Goal: Task Accomplishment & Management: Manage account settings

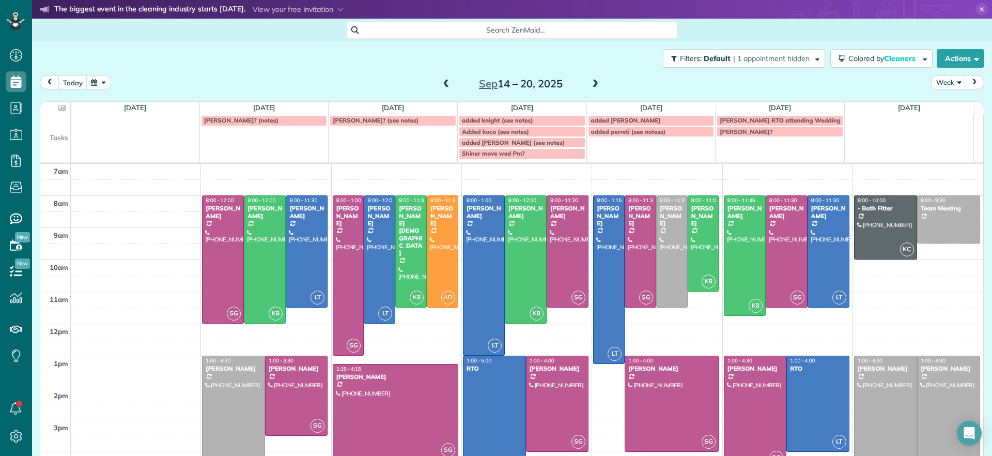
scroll to position [32, 0]
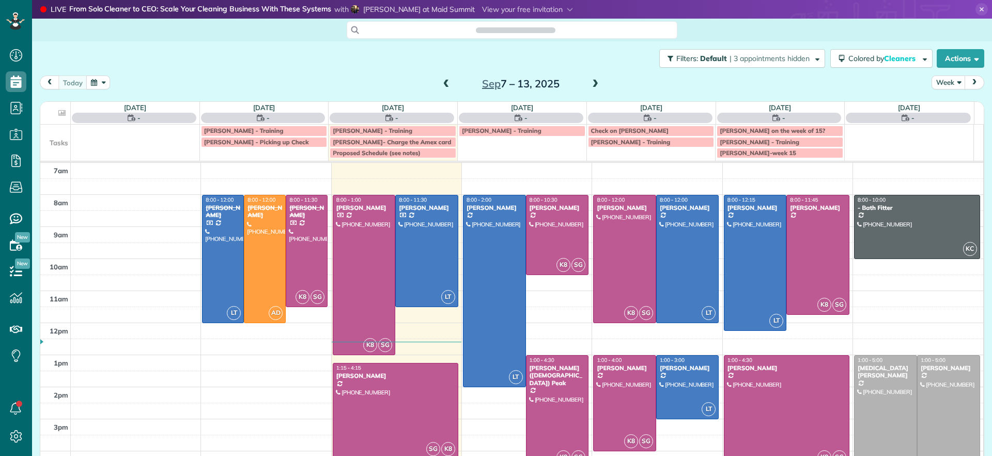
scroll to position [5, 5]
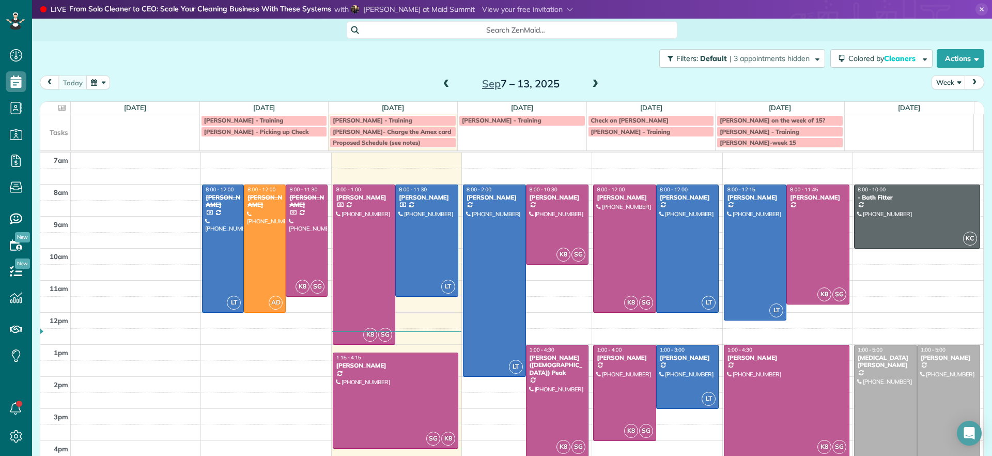
drag, startPoint x: 578, startPoint y: 79, endPoint x: 584, endPoint y: 80, distance: 5.9
click at [584, 80] on div "Sep 7 – 13, 2025" at bounding box center [520, 83] width 165 height 17
click at [590, 82] on span at bounding box center [595, 84] width 11 height 9
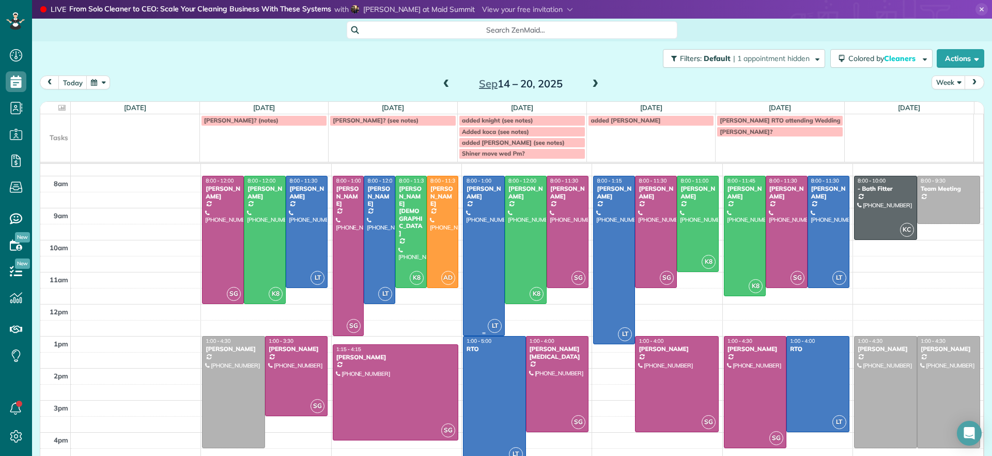
scroll to position [38, 0]
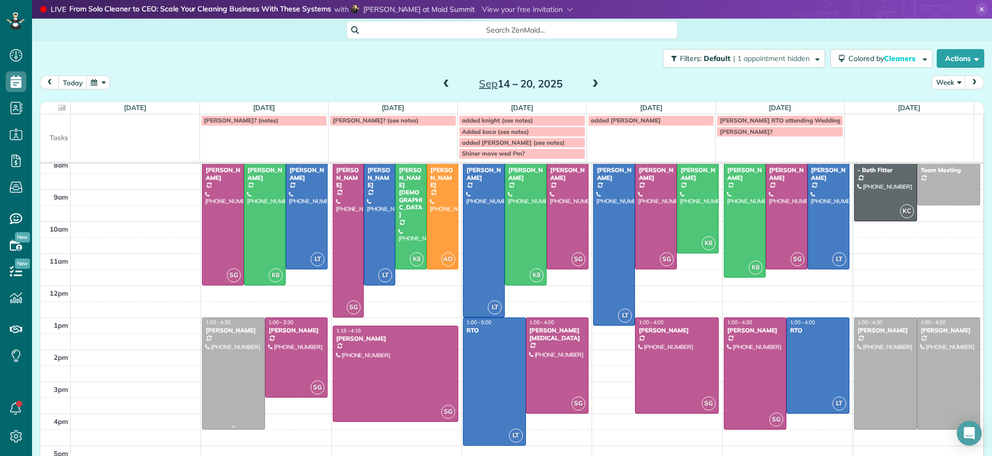
click at [244, 363] on div at bounding box center [234, 373] width 62 height 111
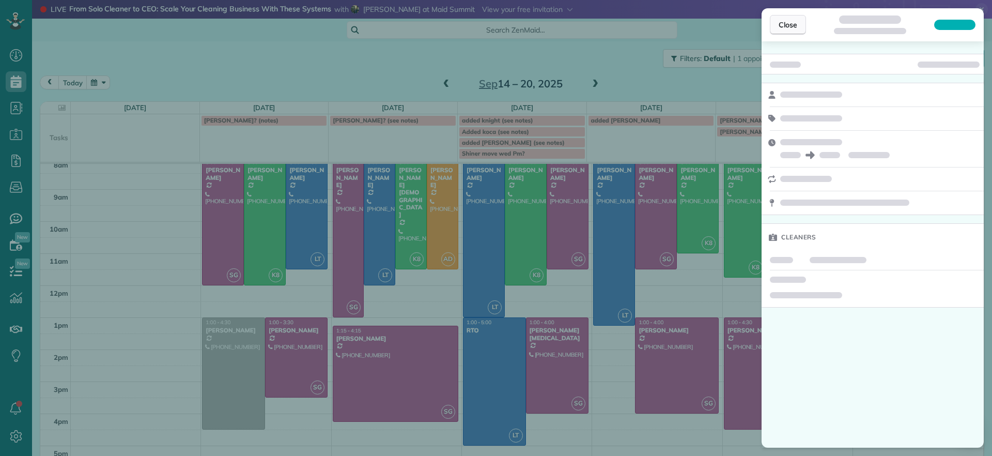
click at [797, 27] on span "Close" at bounding box center [788, 25] width 19 height 10
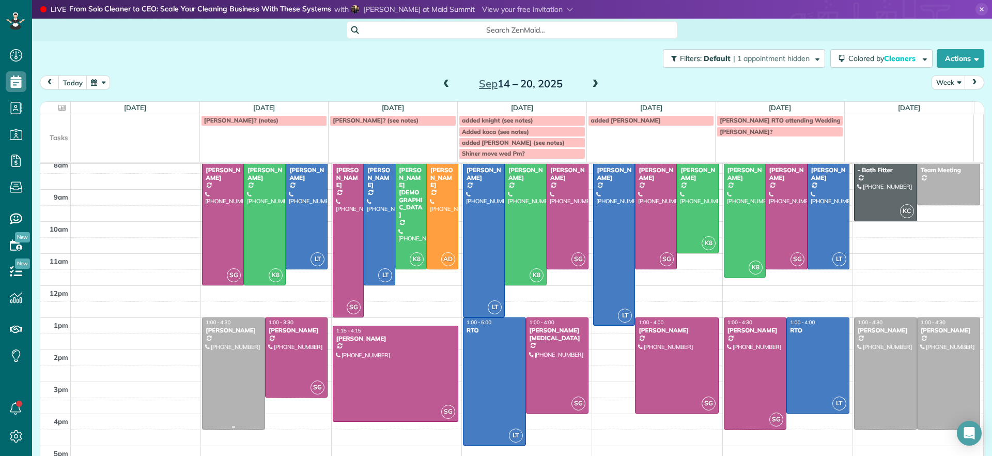
click at [250, 359] on div at bounding box center [234, 373] width 62 height 111
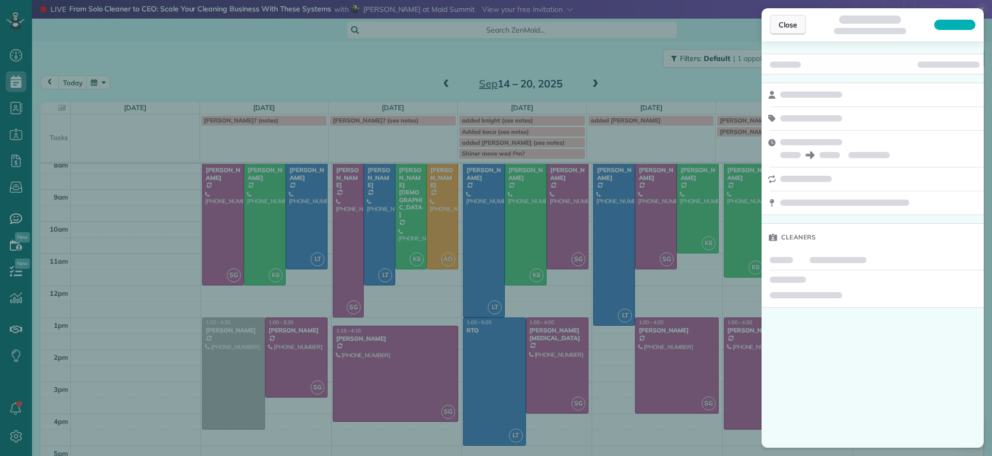
click at [790, 19] on button "Close" at bounding box center [788, 25] width 36 height 20
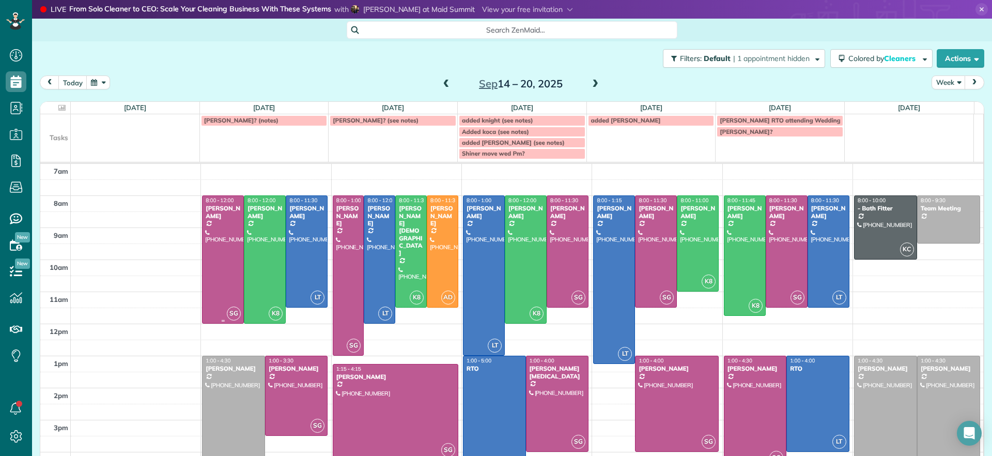
click at [212, 257] on div at bounding box center [223, 259] width 41 height 127
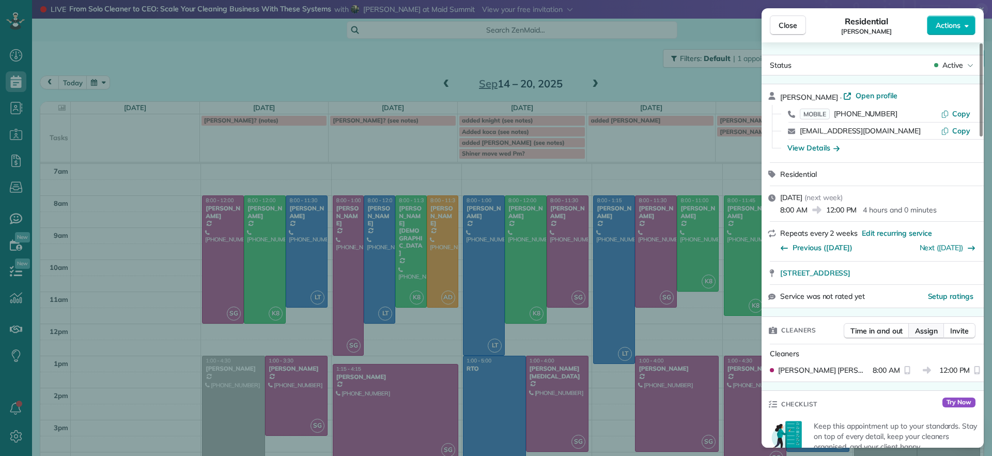
click at [933, 331] on span "Assign" at bounding box center [926, 331] width 23 height 10
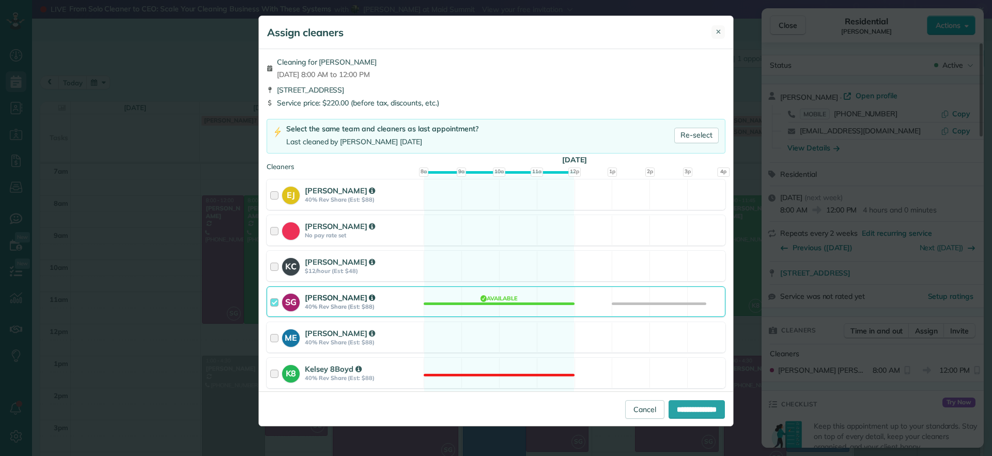
click at [715, 28] on button "✕" at bounding box center [718, 31] width 13 height 13
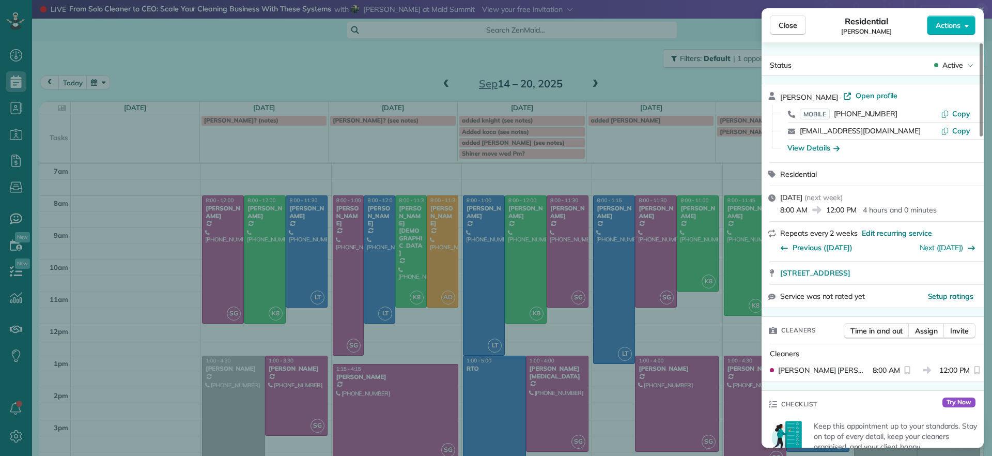
drag, startPoint x: 776, startPoint y: 274, endPoint x: 966, endPoint y: 282, distance: 189.9
click at [966, 282] on div "7867 Hampton Forest Lane Chesterfield VA 23832" at bounding box center [873, 273] width 222 height 23
click at [259, 247] on div "Close Residential Jessica Pizano Actions Status Active Jessica Pizano · Open pr…" at bounding box center [496, 228] width 992 height 456
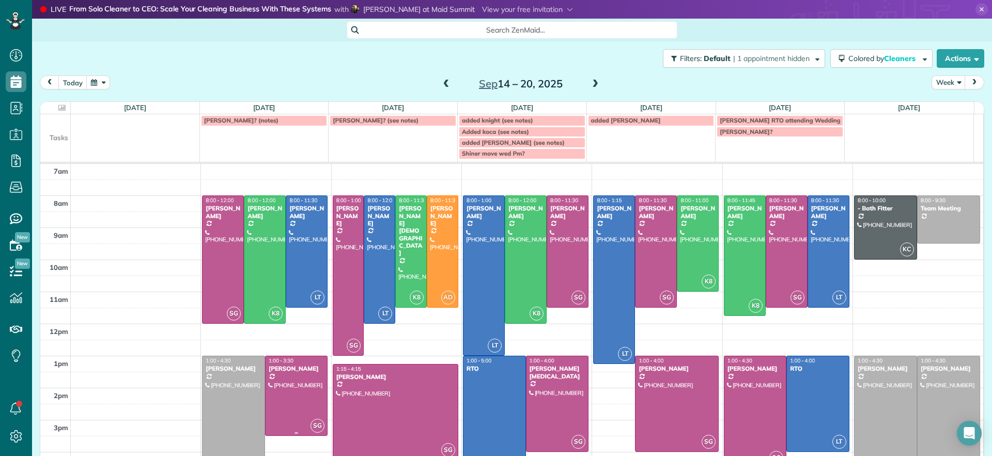
click at [286, 386] on div at bounding box center [297, 395] width 62 height 79
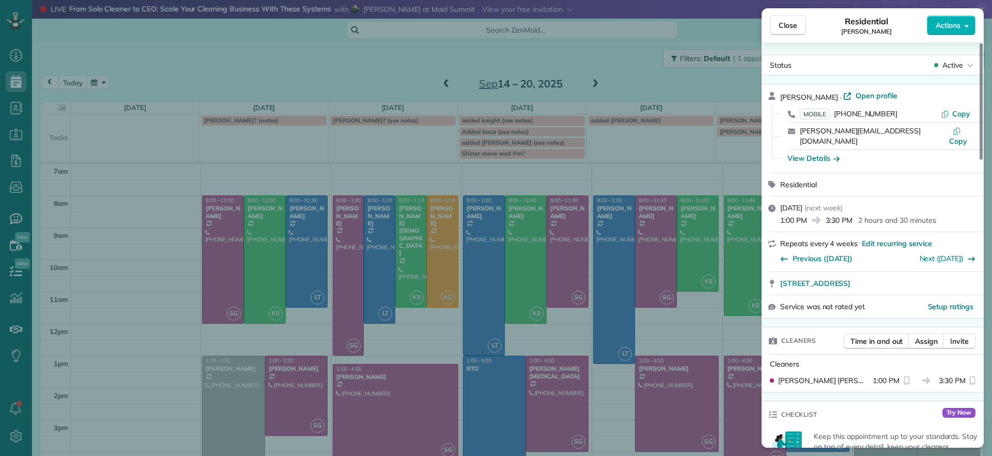
drag, startPoint x: 774, startPoint y: 271, endPoint x: 987, endPoint y: 273, distance: 213.5
click at [987, 273] on div "Close Residential Genevieve Malandra Actions Status Active Genevieve Malandra ·…" at bounding box center [496, 228] width 992 height 456
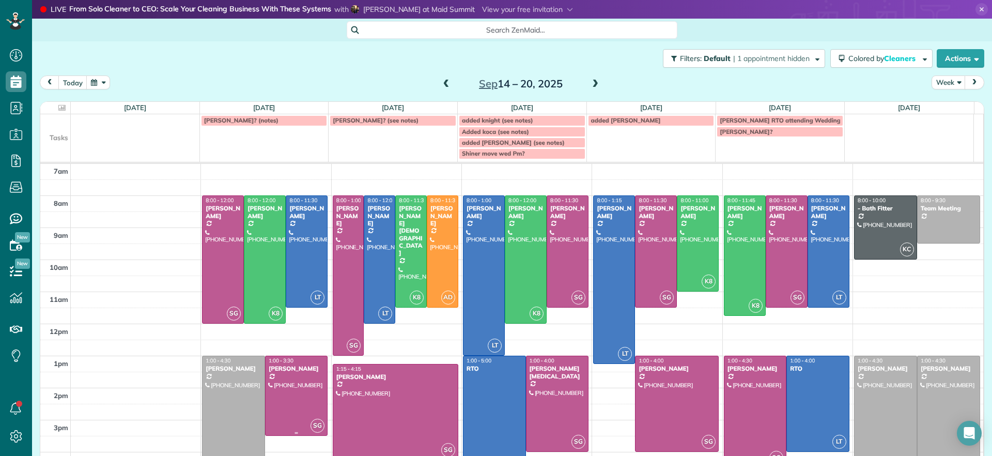
click at [303, 380] on div at bounding box center [297, 395] width 62 height 79
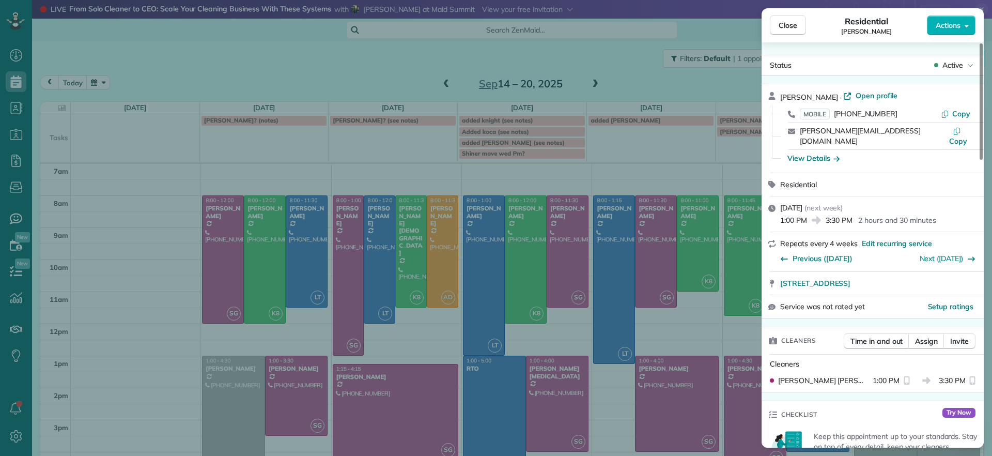
drag, startPoint x: 981, startPoint y: 276, endPoint x: 770, endPoint y: 283, distance: 211.0
click at [770, 283] on div "301 South 11th Street Apt 2201 Richmond VA 23219" at bounding box center [873, 283] width 222 height 23
click at [161, 364] on div "Close Residential Genevieve Malandra Actions Status Active Genevieve Malandra ·…" at bounding box center [496, 228] width 992 height 456
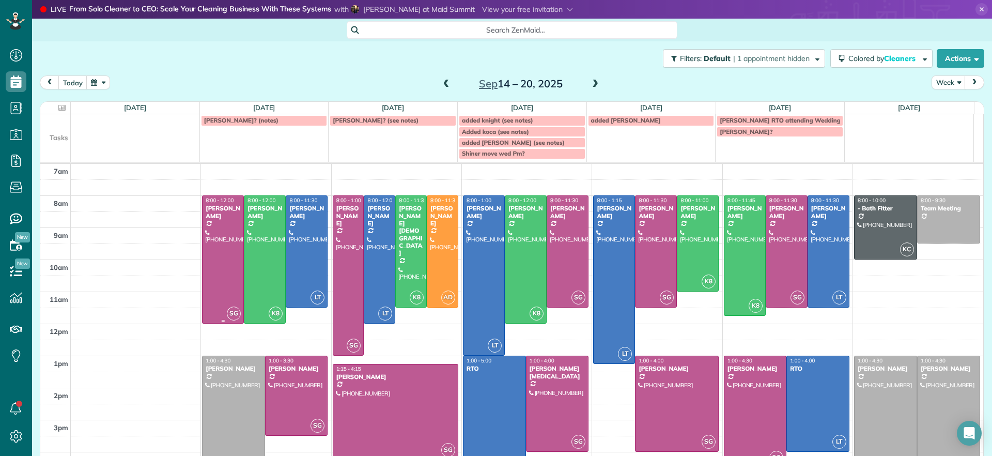
click at [215, 216] on div "Jessica Pizano" at bounding box center [223, 212] width 36 height 15
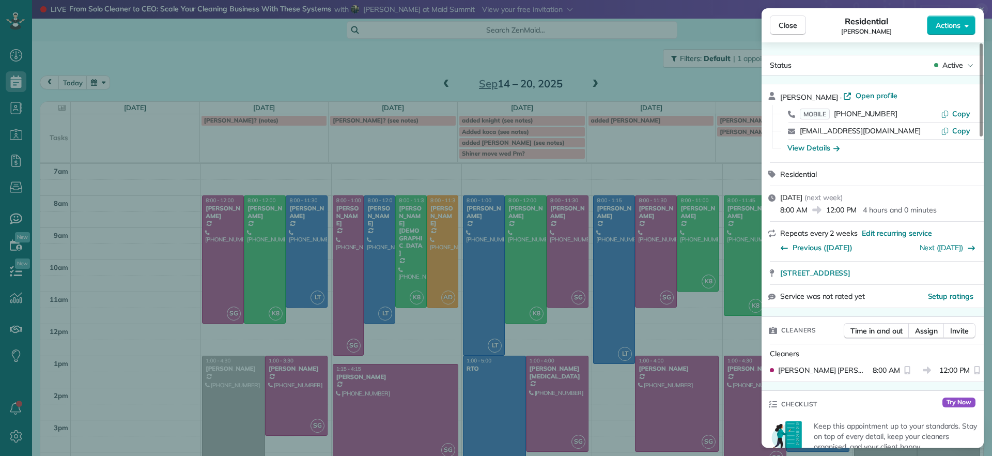
drag, startPoint x: 777, startPoint y: 274, endPoint x: 953, endPoint y: 282, distance: 175.4
click at [953, 282] on div "7867 Hampton Forest Lane Chesterfield VA 23832" at bounding box center [873, 273] width 222 height 23
click at [567, 345] on div "Close Residential Jessica Pizano Actions Status Active Jessica Pizano · Open pr…" at bounding box center [496, 228] width 992 height 456
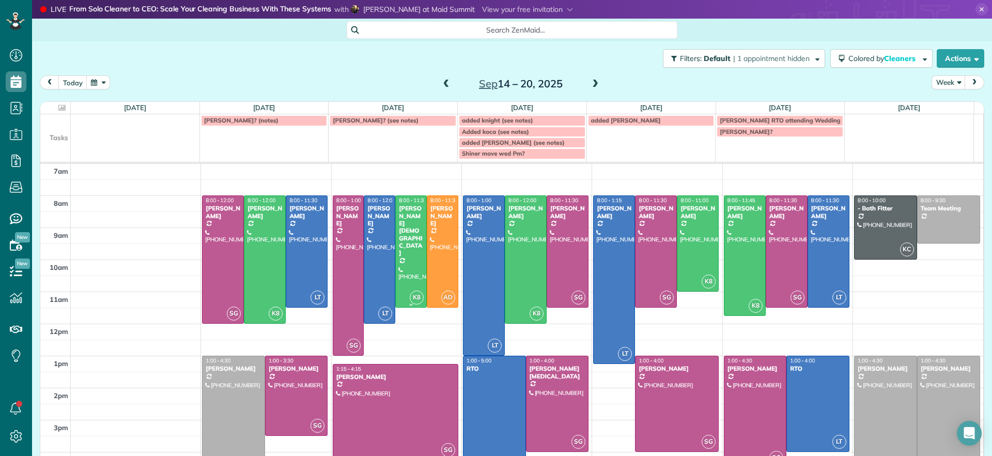
click at [408, 227] on div at bounding box center [411, 251] width 30 height 111
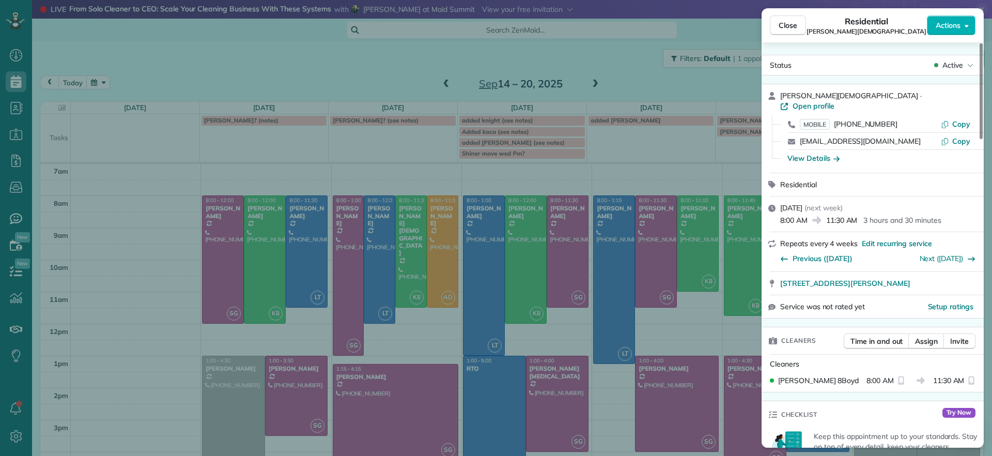
click at [430, 354] on div "Close Residential Tom Gay Actions Status Active Tom Gay · Open profile MOBILE (…" at bounding box center [496, 228] width 992 height 456
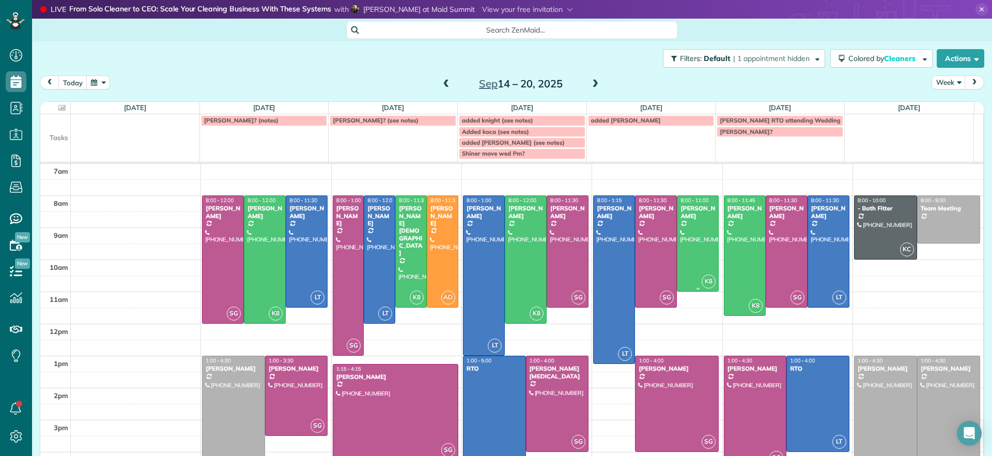
click at [692, 243] on div at bounding box center [698, 243] width 41 height 95
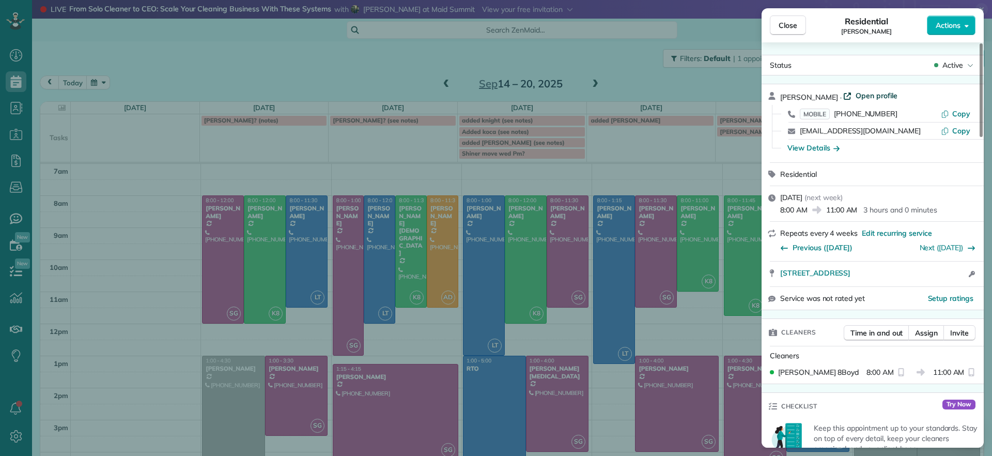
click at [859, 98] on span "Open profile" at bounding box center [877, 95] width 42 height 10
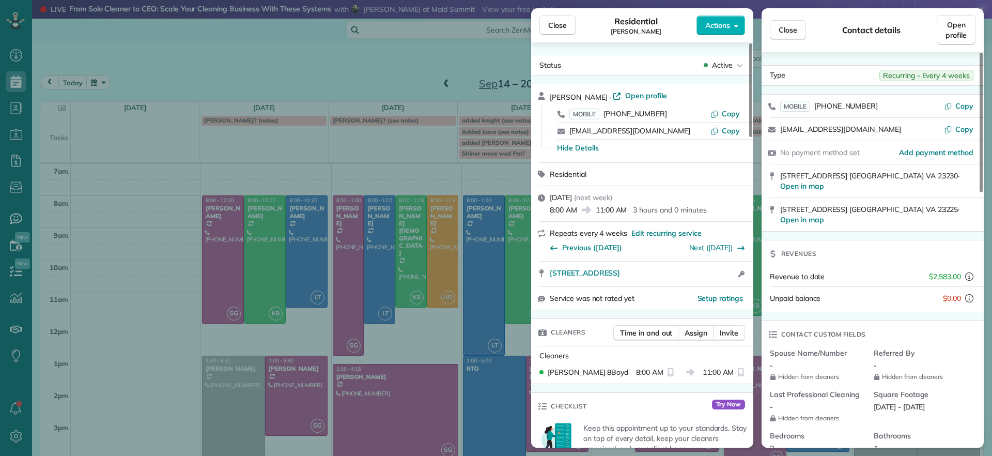
click at [555, 28] on span "Close" at bounding box center [557, 25] width 19 height 10
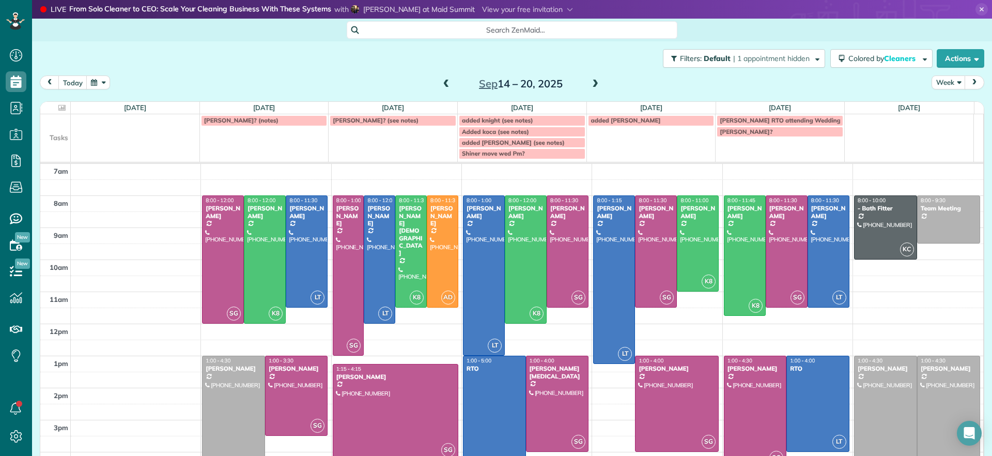
click at [540, 144] on div "added koshute (see notes)" at bounding box center [522, 142] width 120 height 7
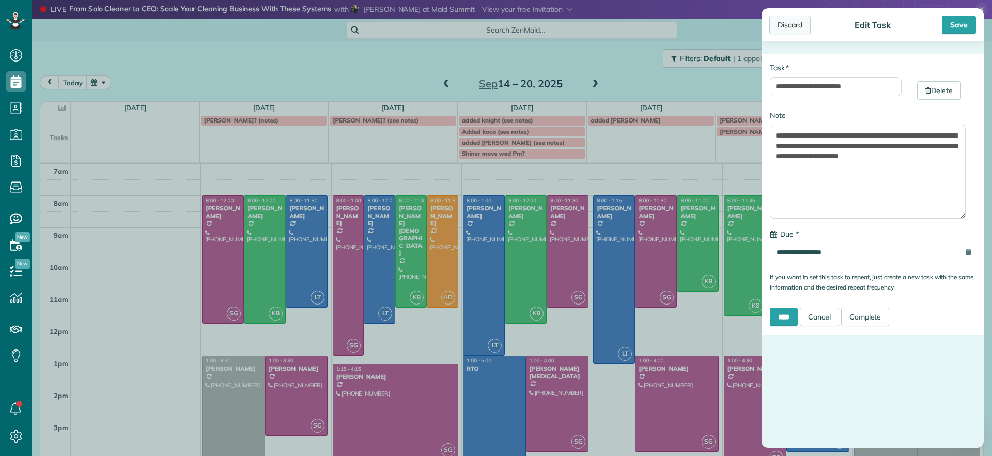
click at [791, 26] on div "Discard" at bounding box center [790, 25] width 41 height 19
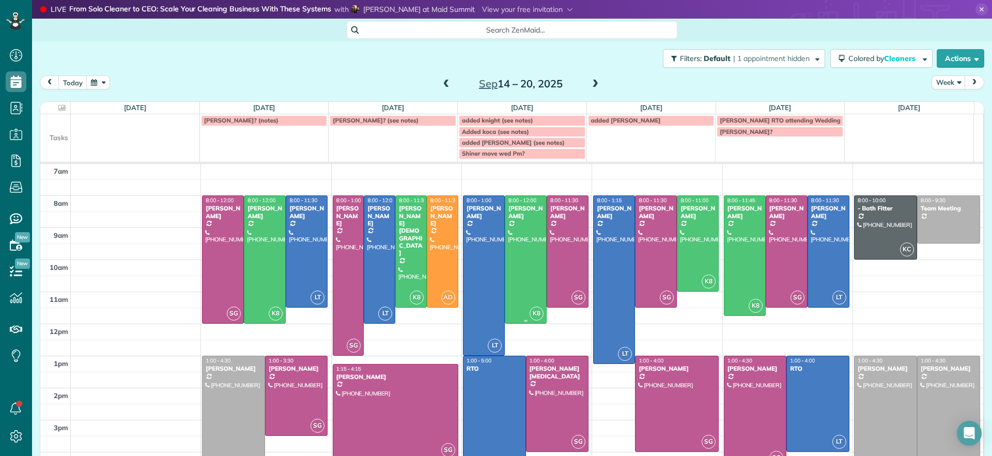
click at [521, 256] on div at bounding box center [526, 259] width 41 height 127
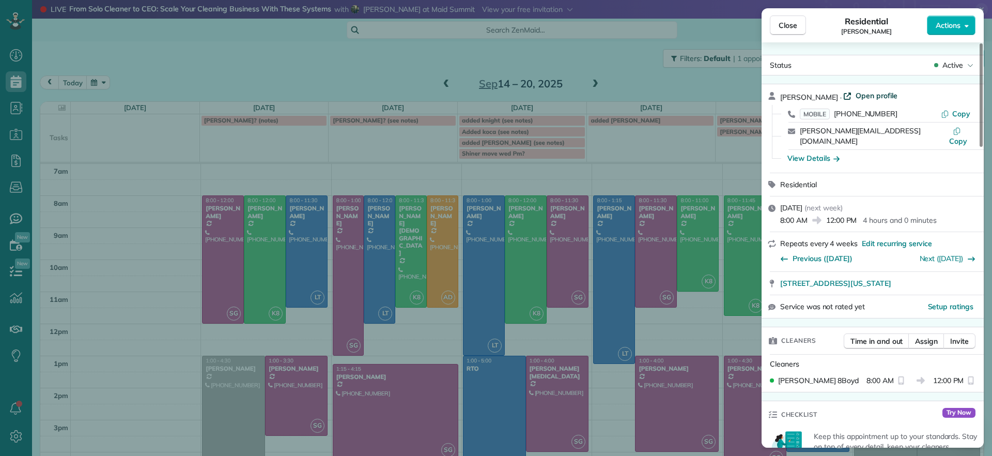
click at [862, 99] on span "Open profile" at bounding box center [877, 95] width 42 height 10
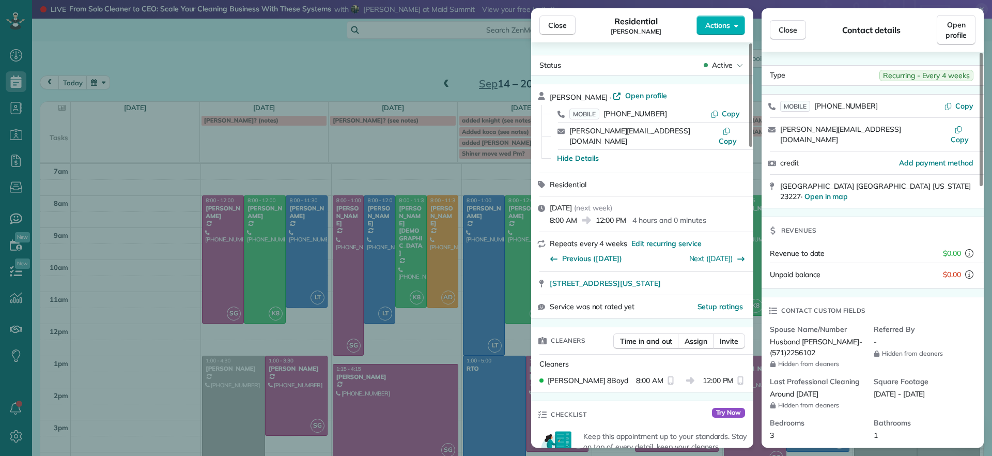
click at [350, 77] on div "Close Residential Hannah Koca Actions Status Active Hannah Koca · Open profile …" at bounding box center [496, 228] width 992 height 456
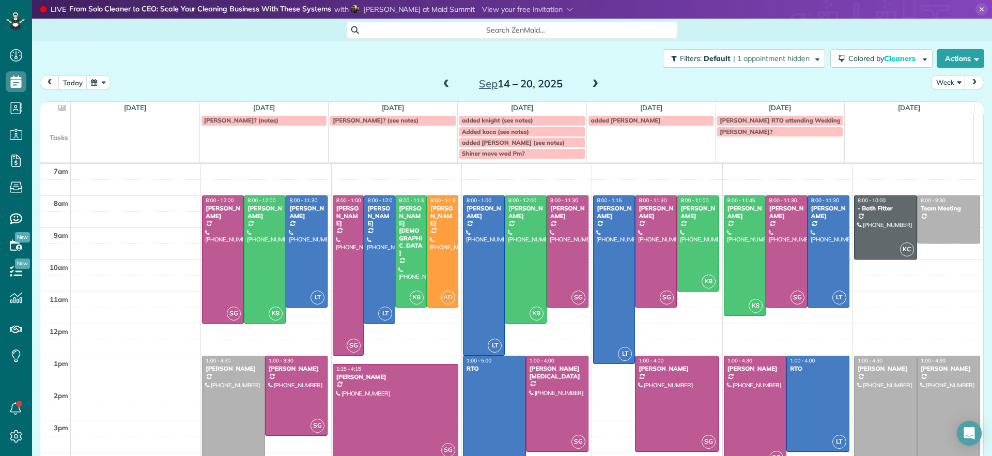
click at [596, 83] on span at bounding box center [595, 84] width 11 height 9
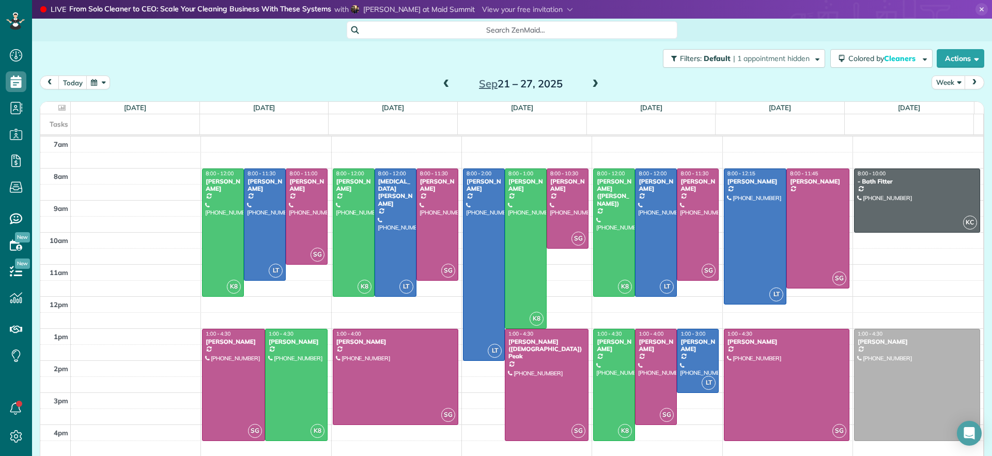
click at [445, 87] on span at bounding box center [446, 84] width 11 height 9
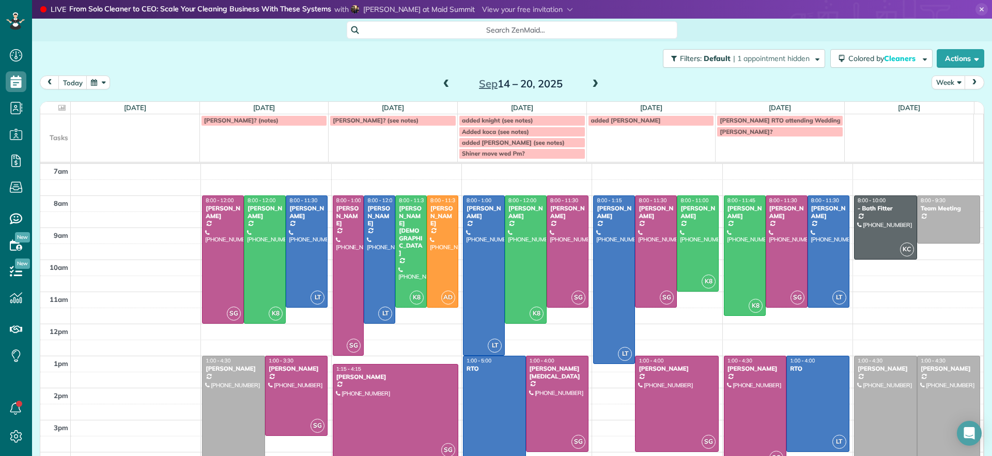
click at [446, 87] on span at bounding box center [446, 84] width 11 height 9
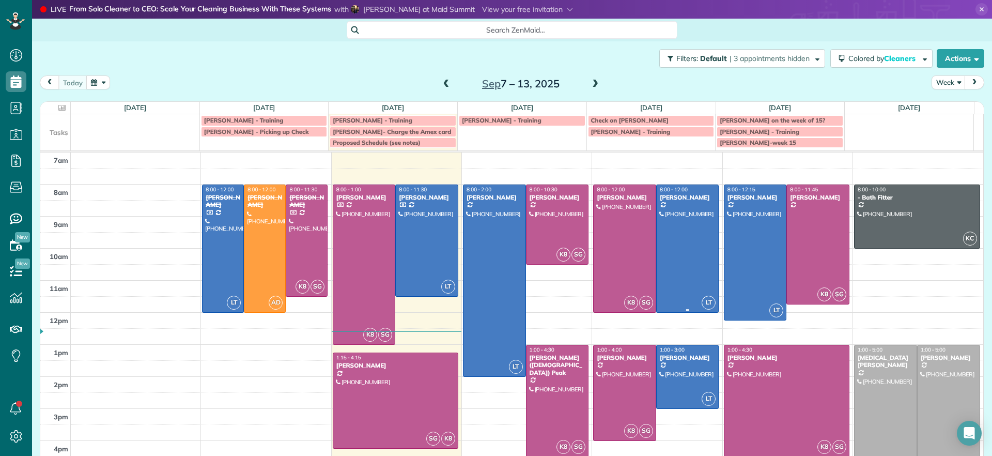
click at [684, 274] on div at bounding box center [688, 248] width 62 height 127
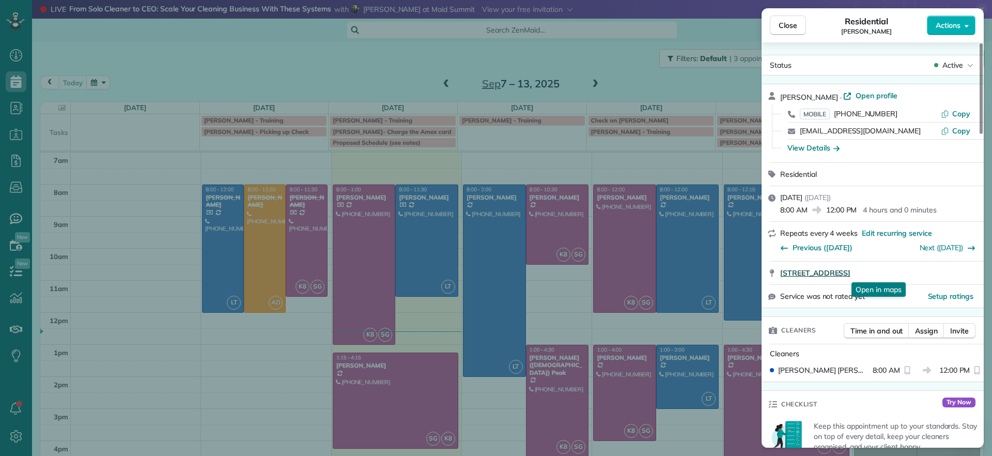
drag, startPoint x: 776, startPoint y: 274, endPoint x: 944, endPoint y: 276, distance: 167.5
click at [944, 276] on div "4945 Old Main Street Richmond VA 23231 Open in maps Open in maps" at bounding box center [873, 273] width 222 height 23
click at [708, 333] on div "Close Residential Sarah Craig Actions Status Active Sarah Craig · Open profile …" at bounding box center [496, 228] width 992 height 456
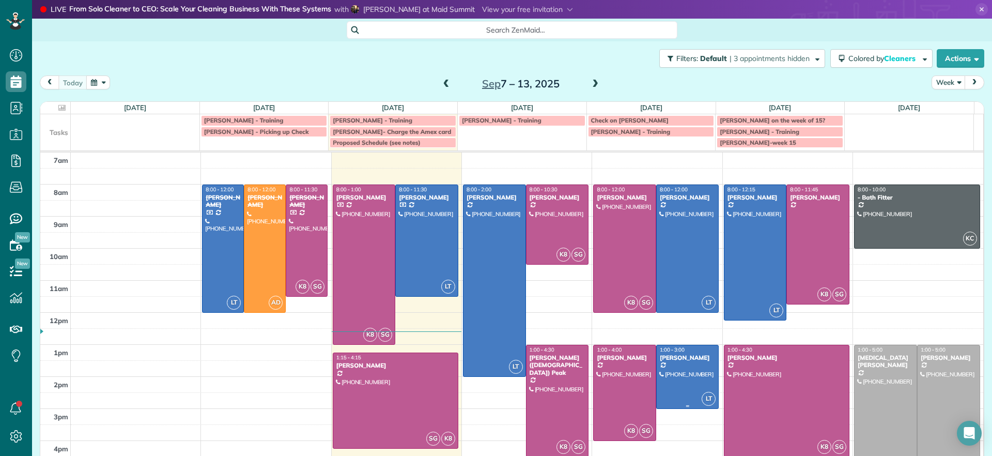
click at [682, 372] on body "Dashboard Scheduling Calendar View List View Dispatch View - Weekly scheduling …" at bounding box center [496, 228] width 992 height 456
click at [682, 372] on div at bounding box center [688, 376] width 62 height 63
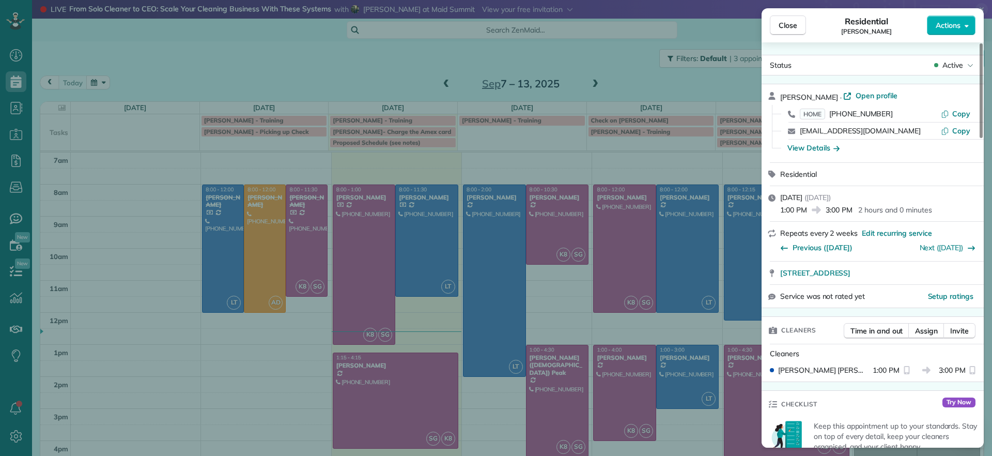
drag, startPoint x: 777, startPoint y: 275, endPoint x: 982, endPoint y: 276, distance: 205.2
click at [982, 276] on div "3101 Kensington Avenue Unit 206 Richmond VA 23221" at bounding box center [873, 273] width 222 height 23
click at [785, 28] on span "Close" at bounding box center [788, 25] width 19 height 10
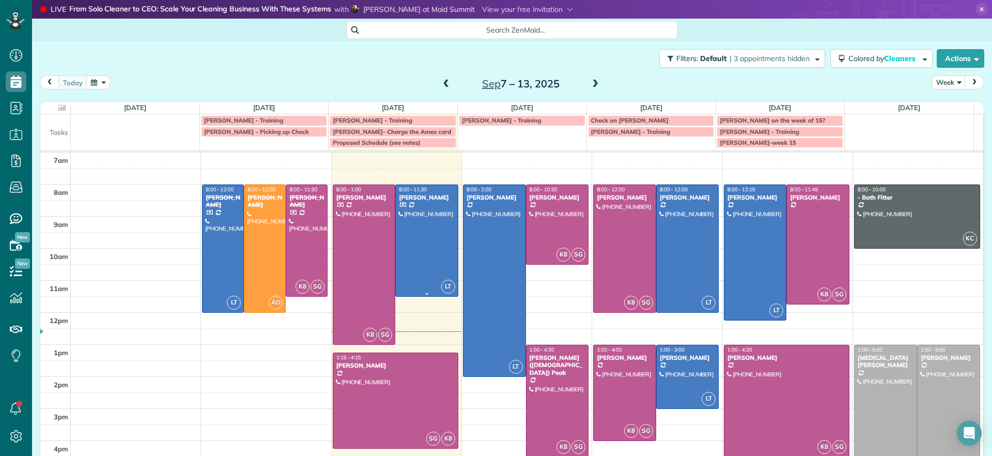
click at [412, 277] on div at bounding box center [427, 240] width 62 height 111
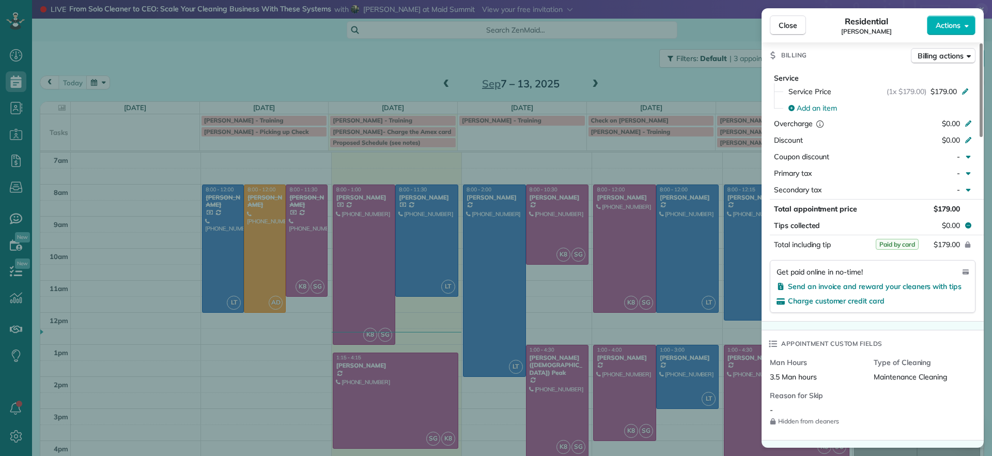
scroll to position [196, 0]
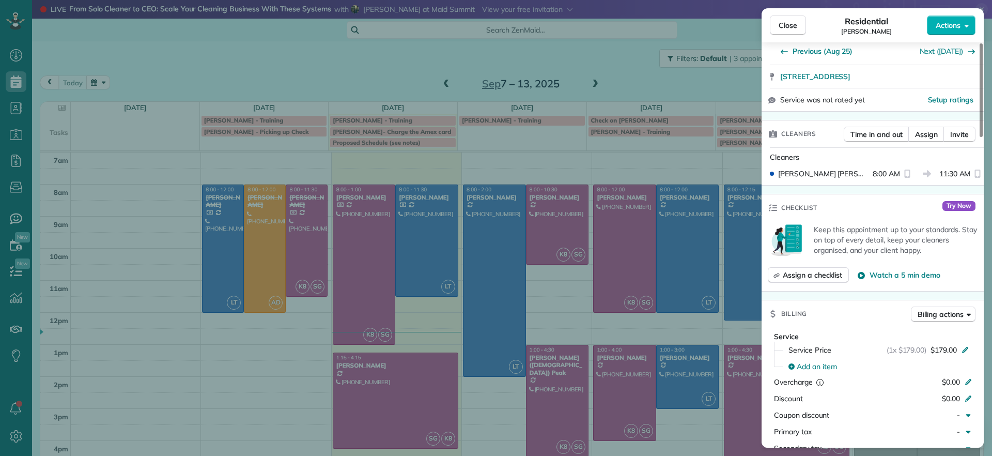
click at [352, 82] on div "Close Residential Imani Holmes Actions Status Active Imani Holmes · Open profil…" at bounding box center [496, 228] width 992 height 456
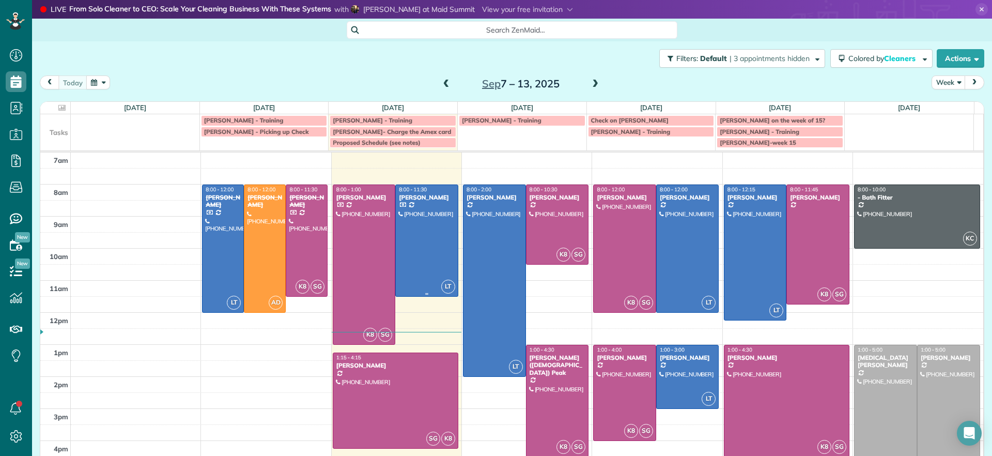
click at [412, 233] on div at bounding box center [427, 240] width 62 height 111
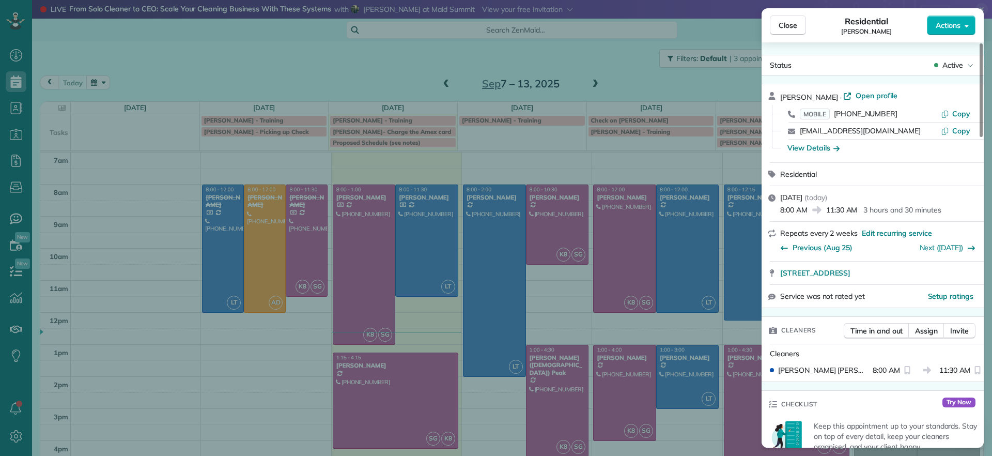
scroll to position [329, 0]
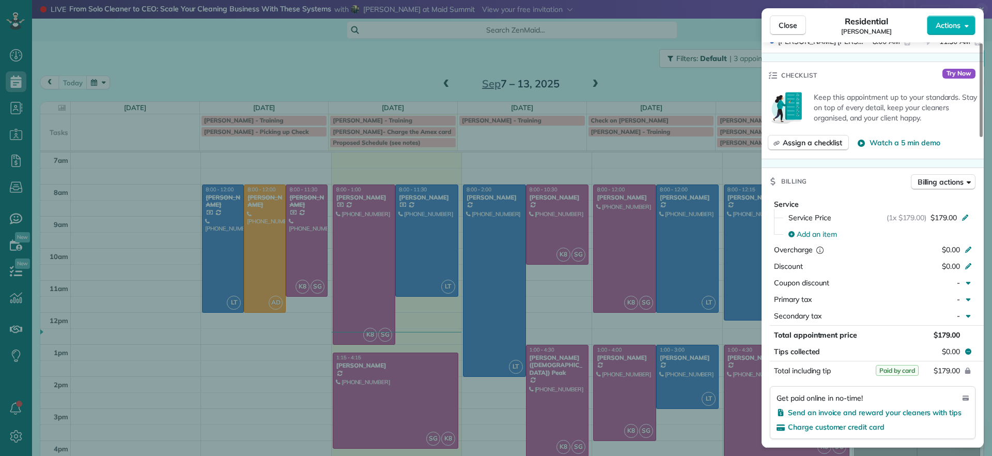
click at [299, 71] on div "Close Residential Imani Holmes Actions Status Active Imani Holmes · Open profil…" at bounding box center [496, 228] width 992 height 456
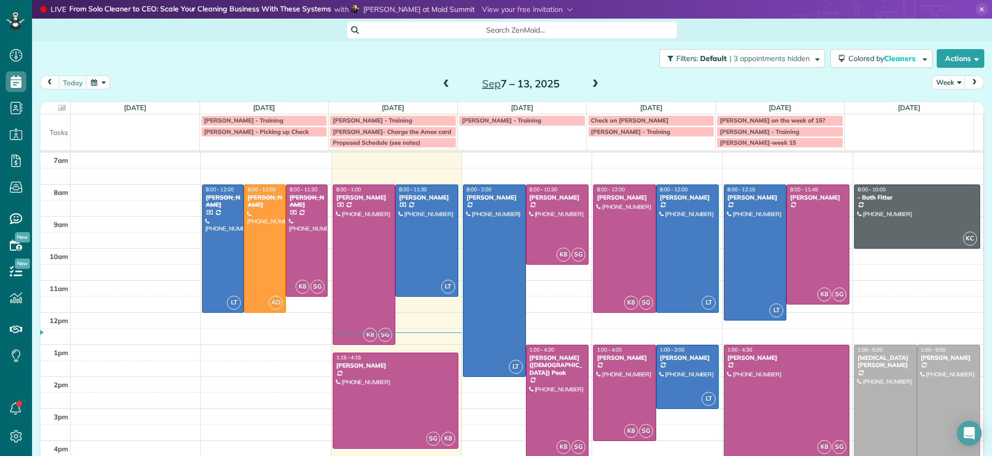
click at [590, 84] on span at bounding box center [595, 84] width 11 height 9
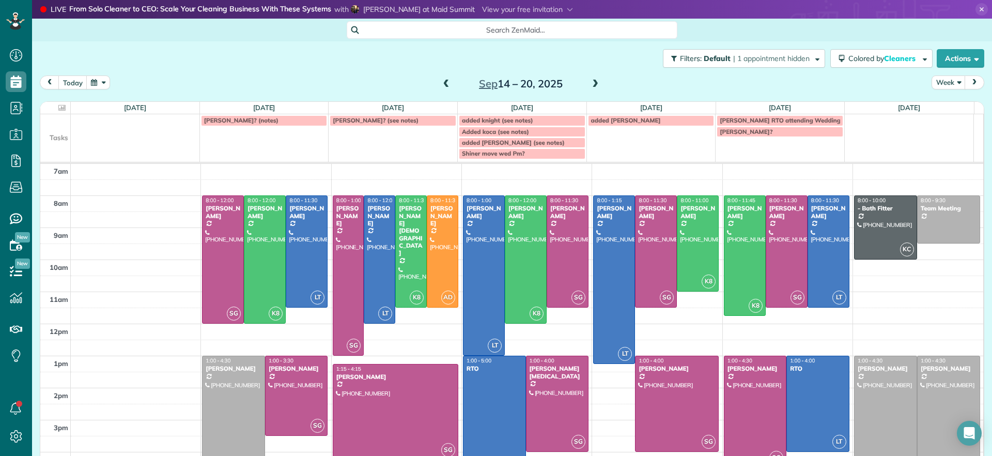
click at [282, 82] on div "today Week Sep 14 – 20, 2025" at bounding box center [512, 84] width 945 height 19
click at [445, 80] on span at bounding box center [446, 84] width 11 height 9
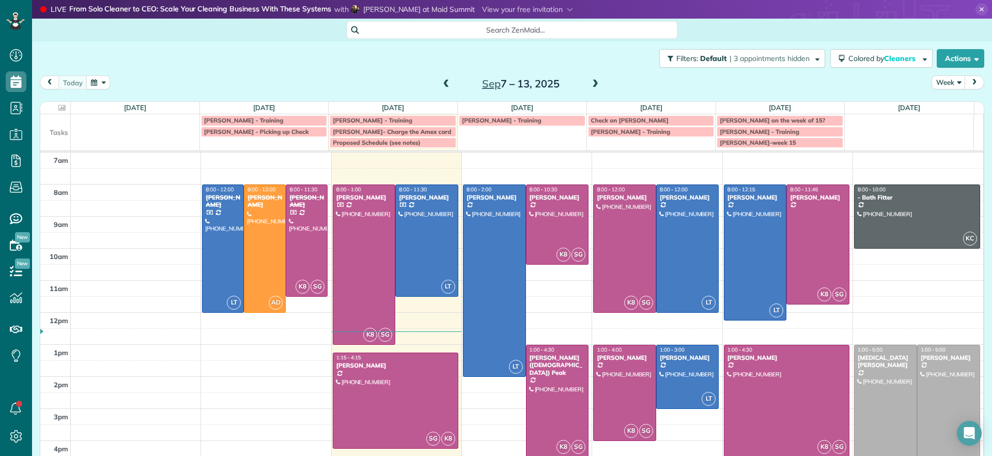
click at [593, 84] on span at bounding box center [595, 84] width 11 height 9
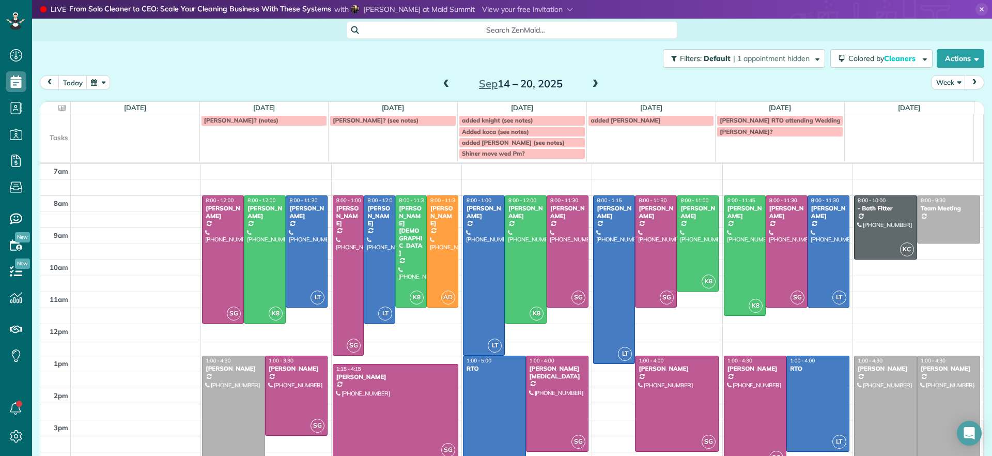
click at [441, 82] on span at bounding box center [446, 84] width 11 height 9
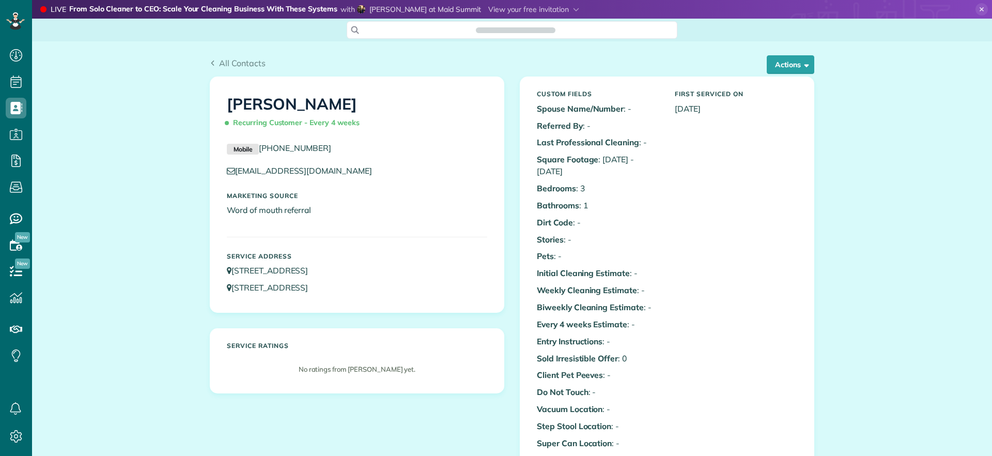
scroll to position [5, 5]
click at [771, 66] on button "Actions" at bounding box center [791, 64] width 48 height 19
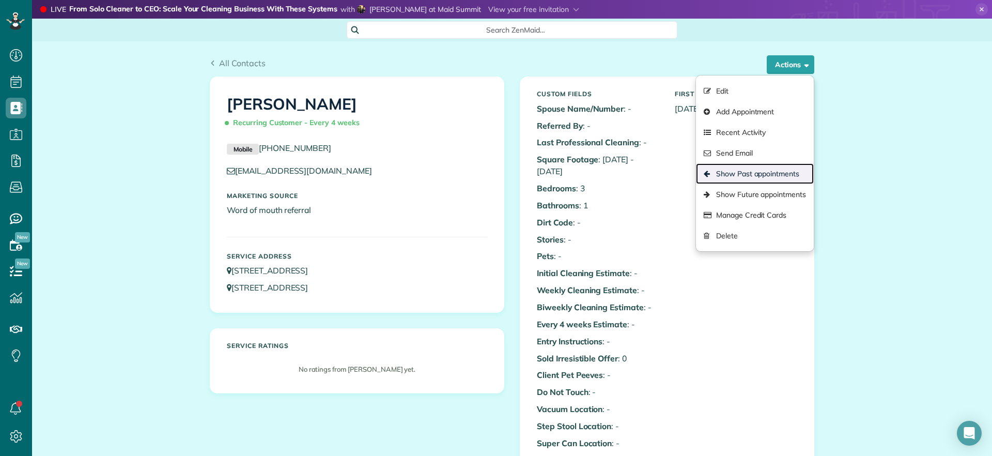
click at [759, 170] on link "Show Past appointments" at bounding box center [755, 173] width 118 height 21
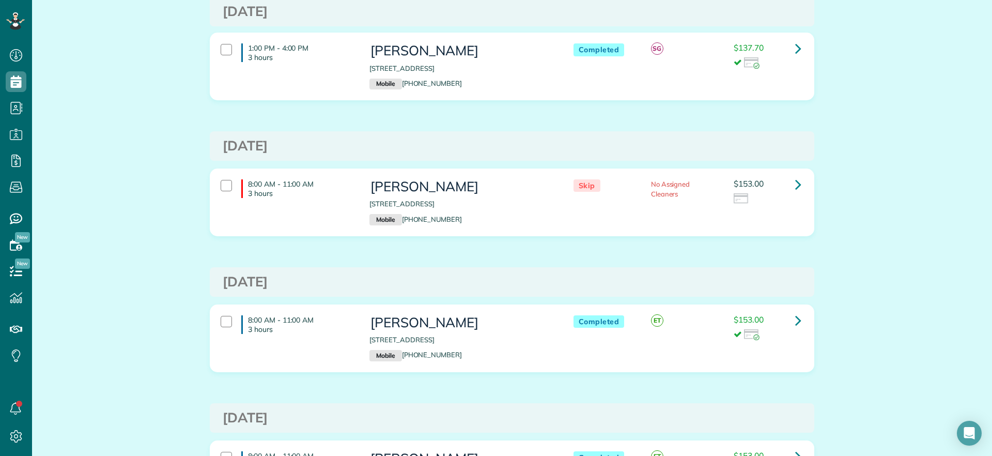
scroll to position [840, 0]
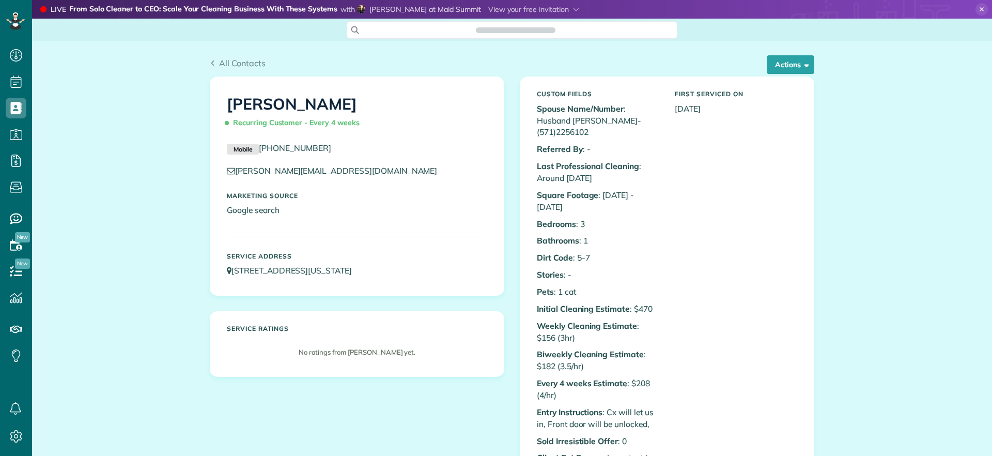
scroll to position [456, 32]
drag, startPoint x: 781, startPoint y: 67, endPoint x: 779, endPoint y: 73, distance: 6.1
click at [781, 66] on button "Actions" at bounding box center [791, 64] width 48 height 19
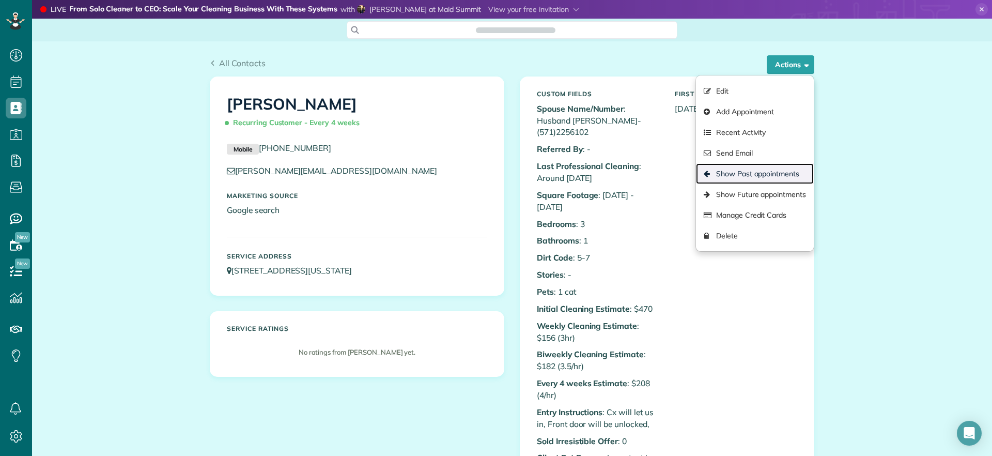
click at [764, 170] on link "Show Past appointments" at bounding box center [755, 173] width 118 height 21
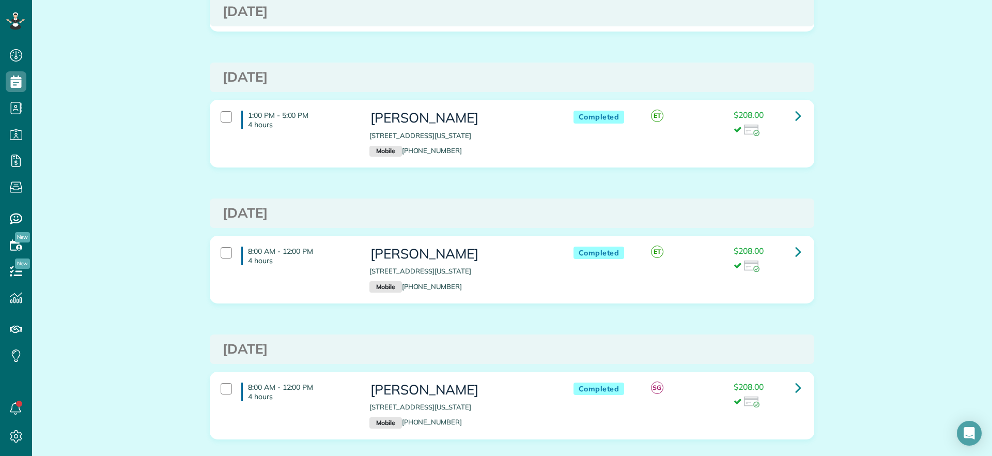
scroll to position [582, 0]
